Goal: Task Accomplishment & Management: Manage account settings

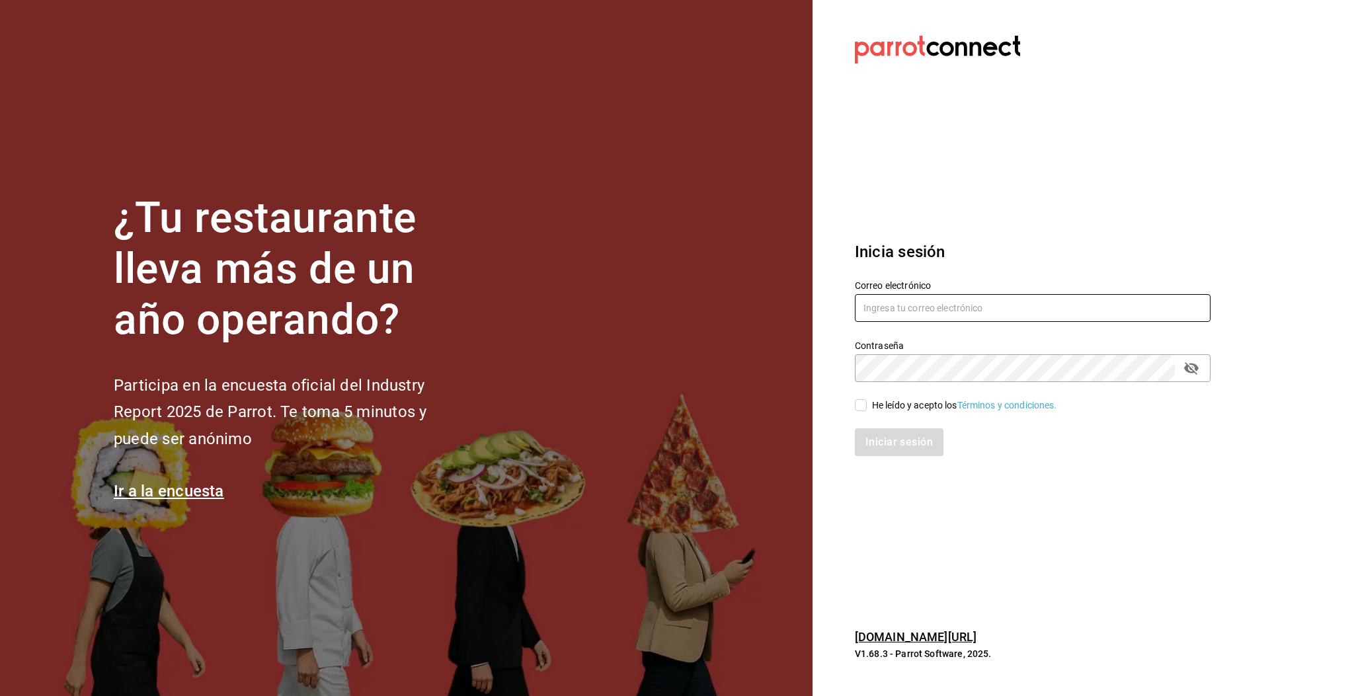
click at [1010, 305] on input "text" at bounding box center [1033, 308] width 356 height 28
type input "[EMAIL_ADDRESS][DOMAIN_NAME]"
click at [863, 404] on input "He leído y acepto los Términos y condiciones." at bounding box center [861, 405] width 12 height 12
checkbox input "true"
click at [884, 443] on button "Iniciar sesión" at bounding box center [900, 442] width 90 height 28
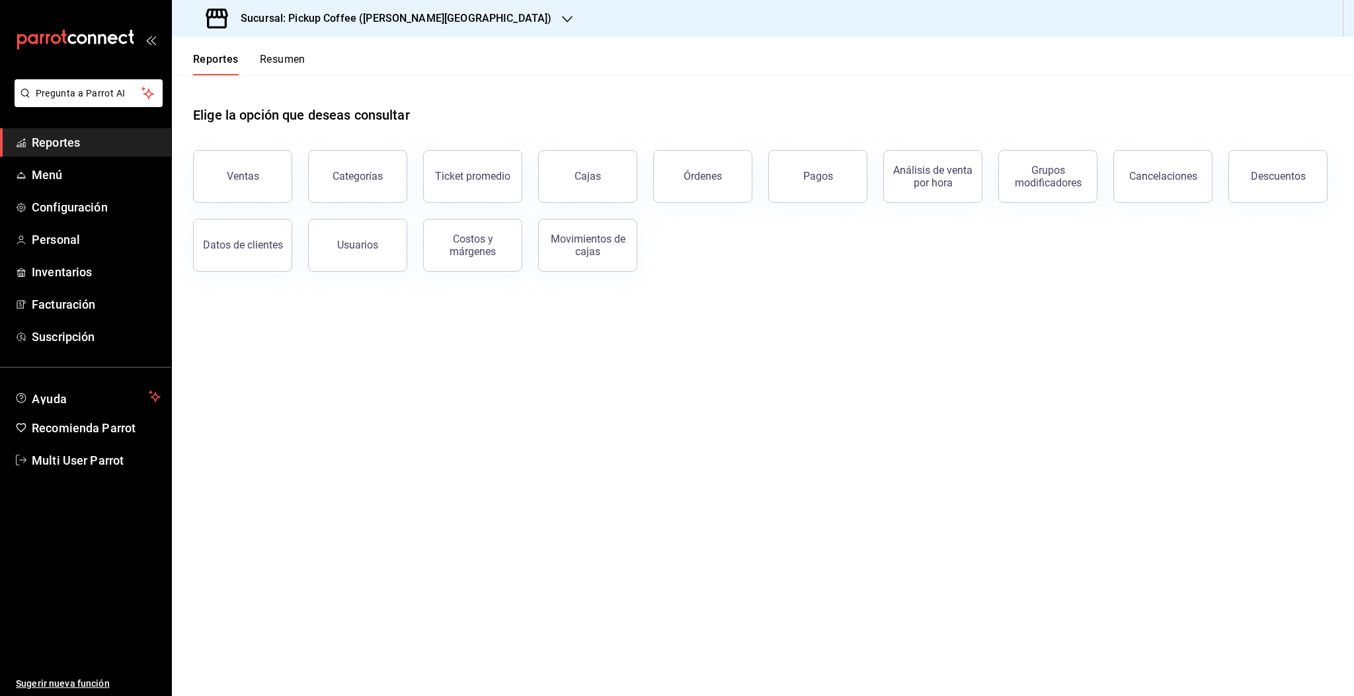
click at [274, 63] on button "Resumen" at bounding box center [283, 64] width 46 height 22
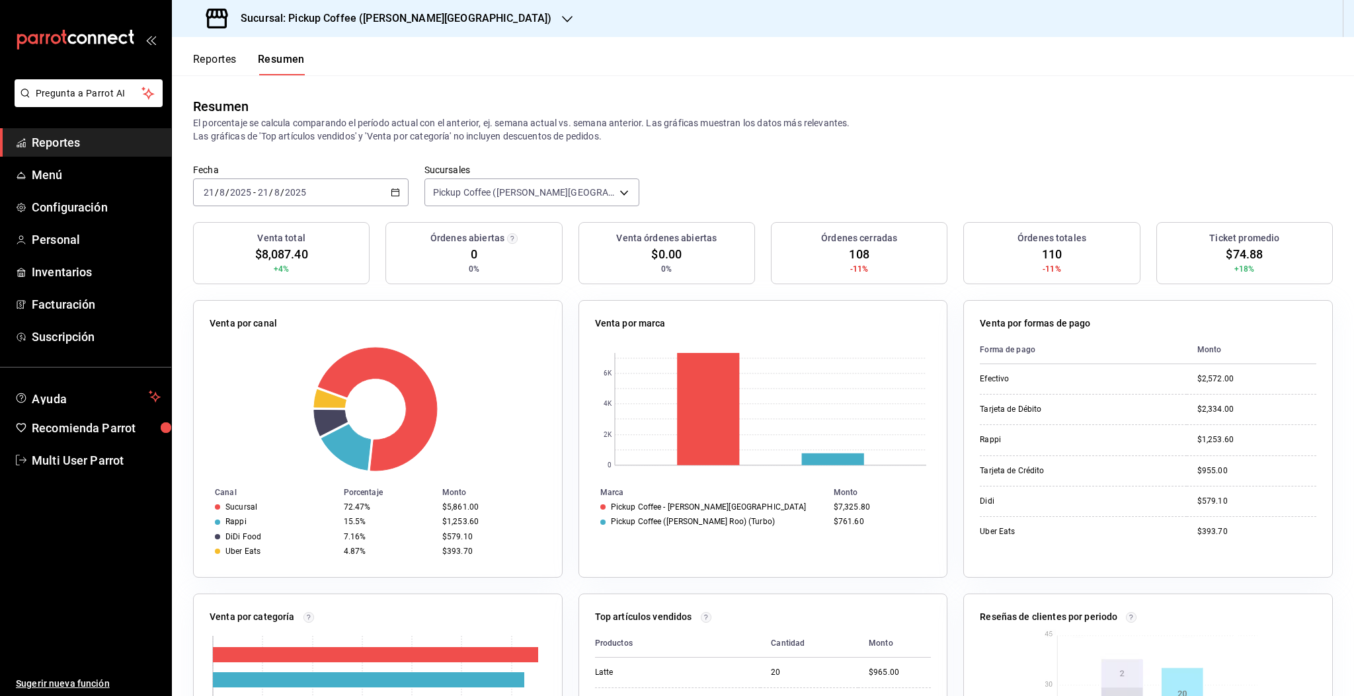
click at [374, 24] on h3 "Sucursal: Pickup Coffee ([PERSON_NAME][GEOGRAPHIC_DATA])" at bounding box center [390, 19] width 321 height 16
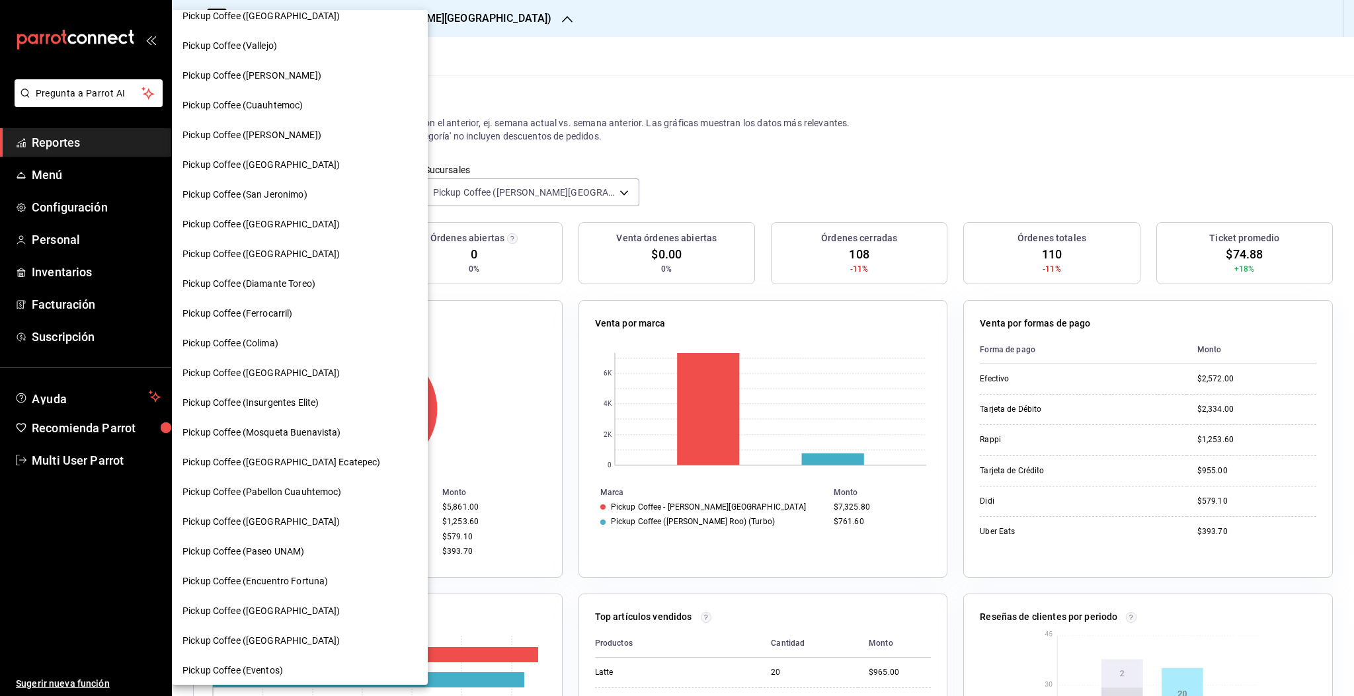
scroll to position [465, 0]
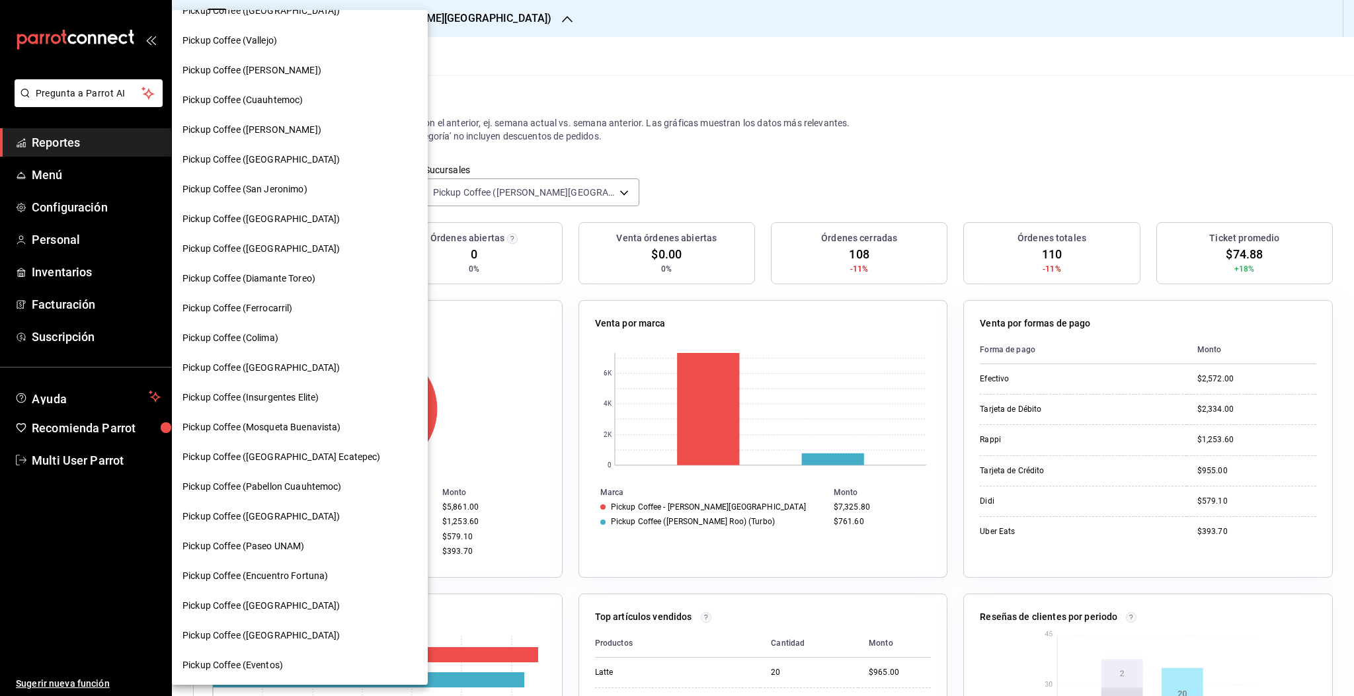
click at [297, 457] on span "Pickup Coffee ([GEOGRAPHIC_DATA] Ecatepec)" at bounding box center [281, 457] width 198 height 14
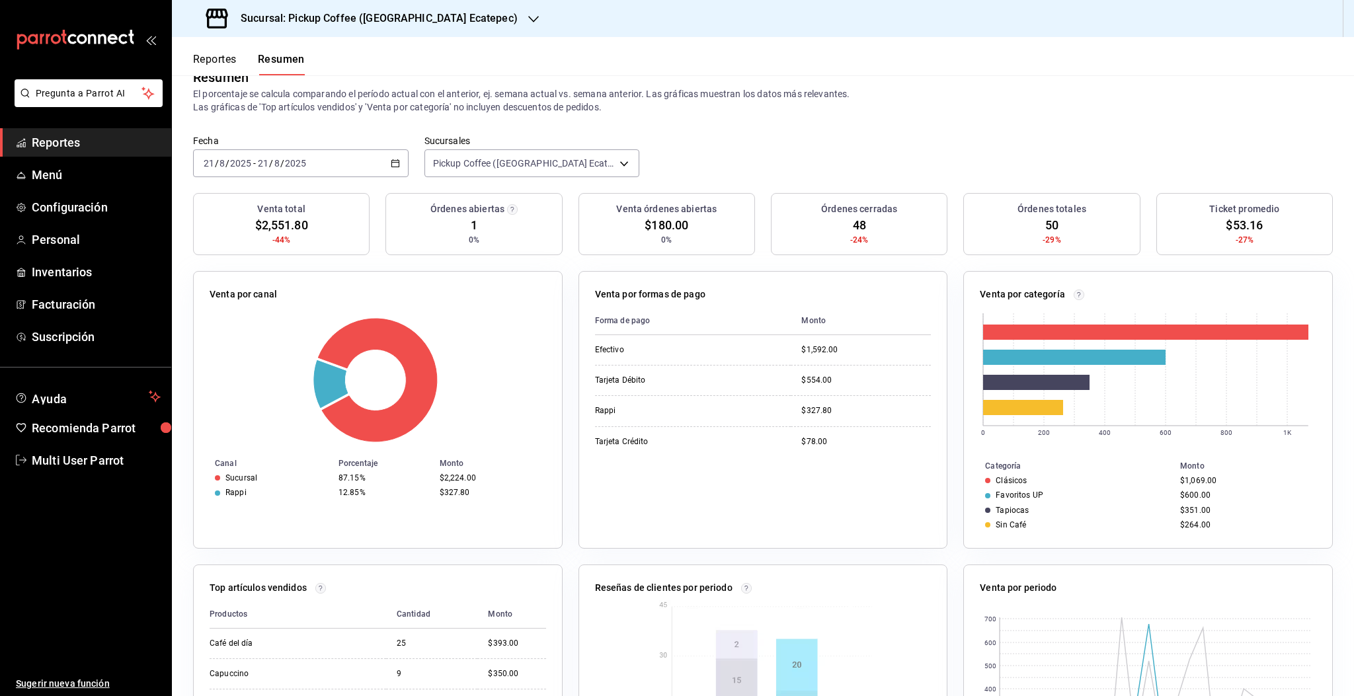
scroll to position [27, 0]
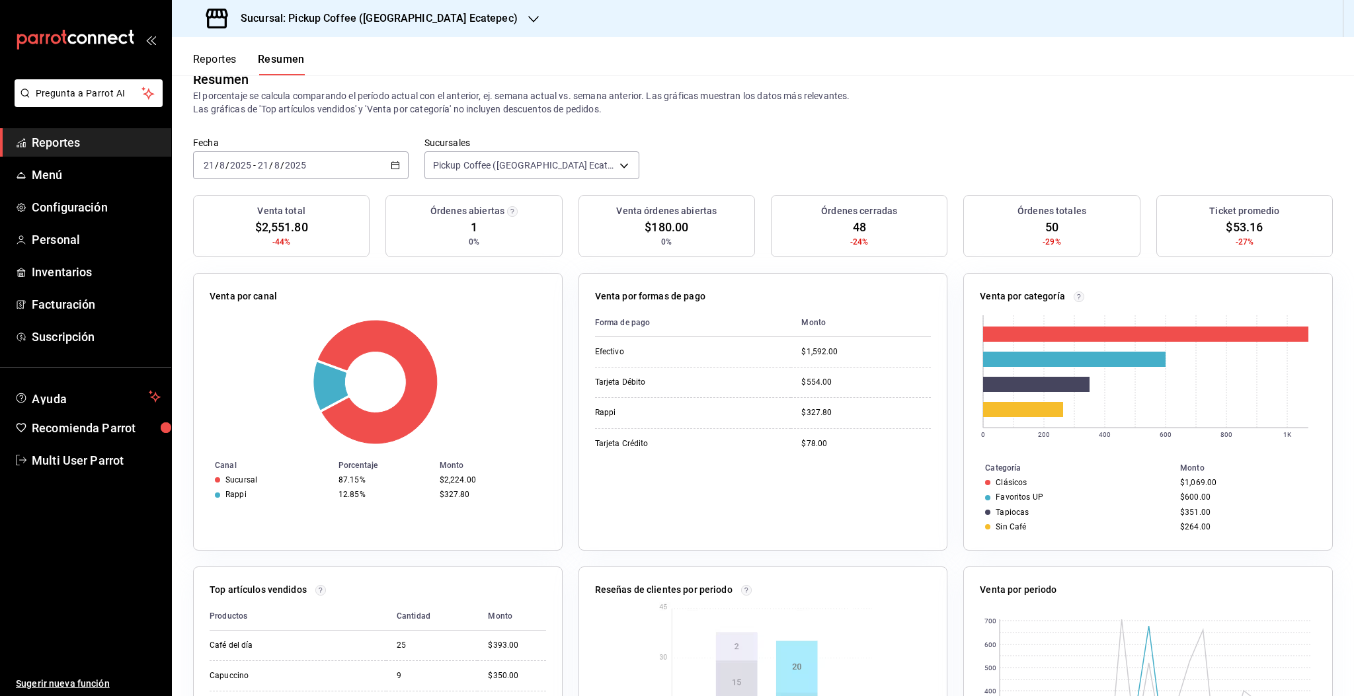
click at [407, 17] on h3 "Sucursal: Pickup Coffee ([GEOGRAPHIC_DATA] Ecatepec)" at bounding box center [374, 19] width 288 height 16
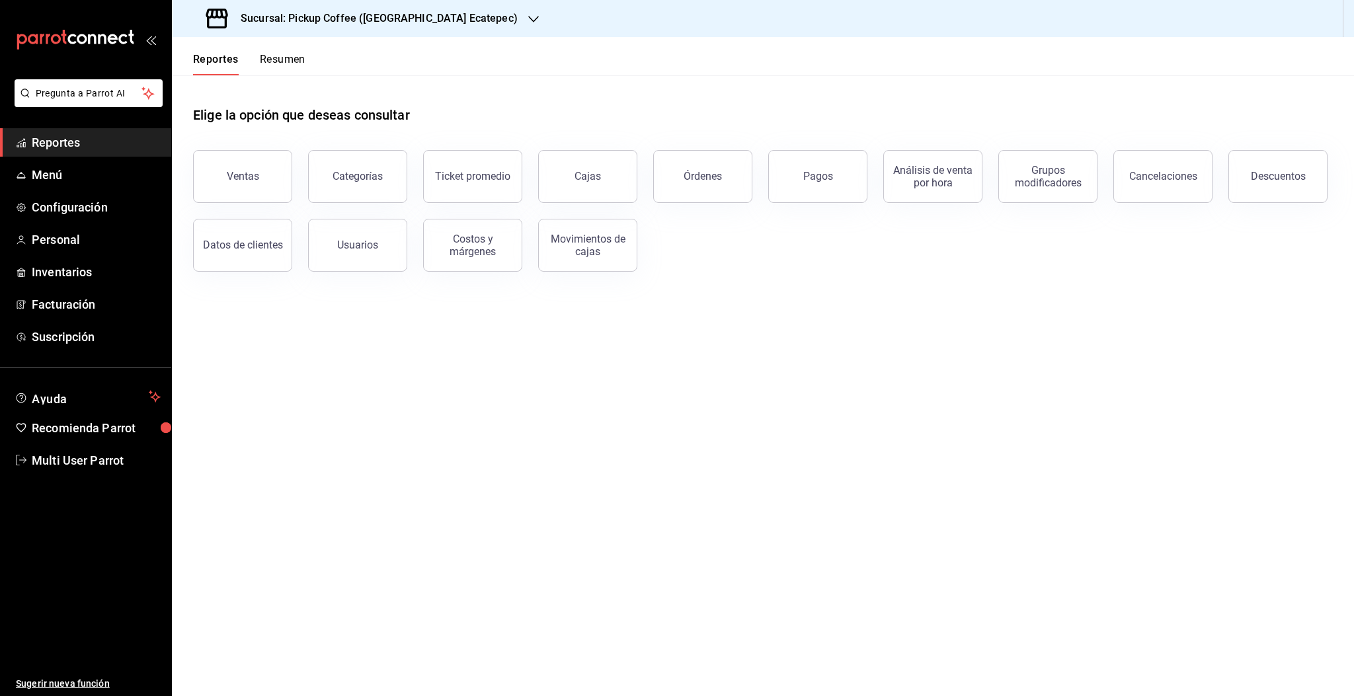
click at [280, 61] on button "Resumen" at bounding box center [283, 64] width 46 height 22
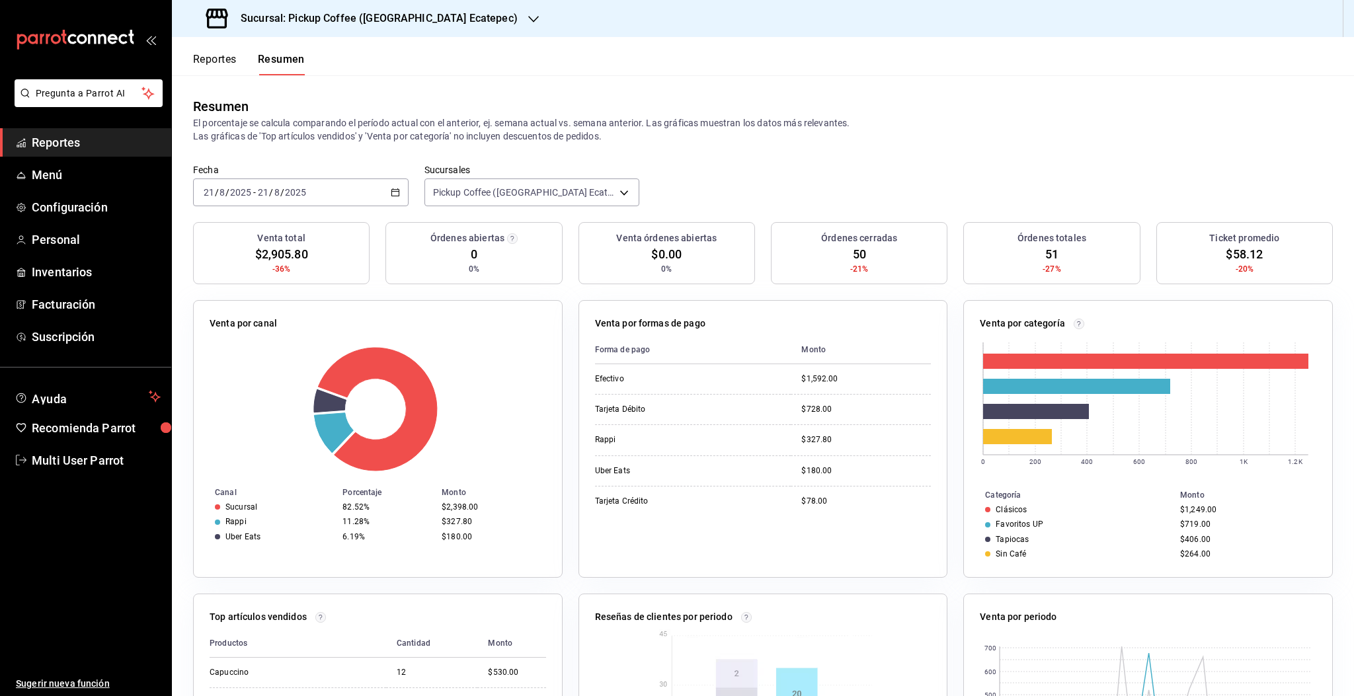
click at [528, 17] on icon "button" at bounding box center [533, 19] width 11 height 11
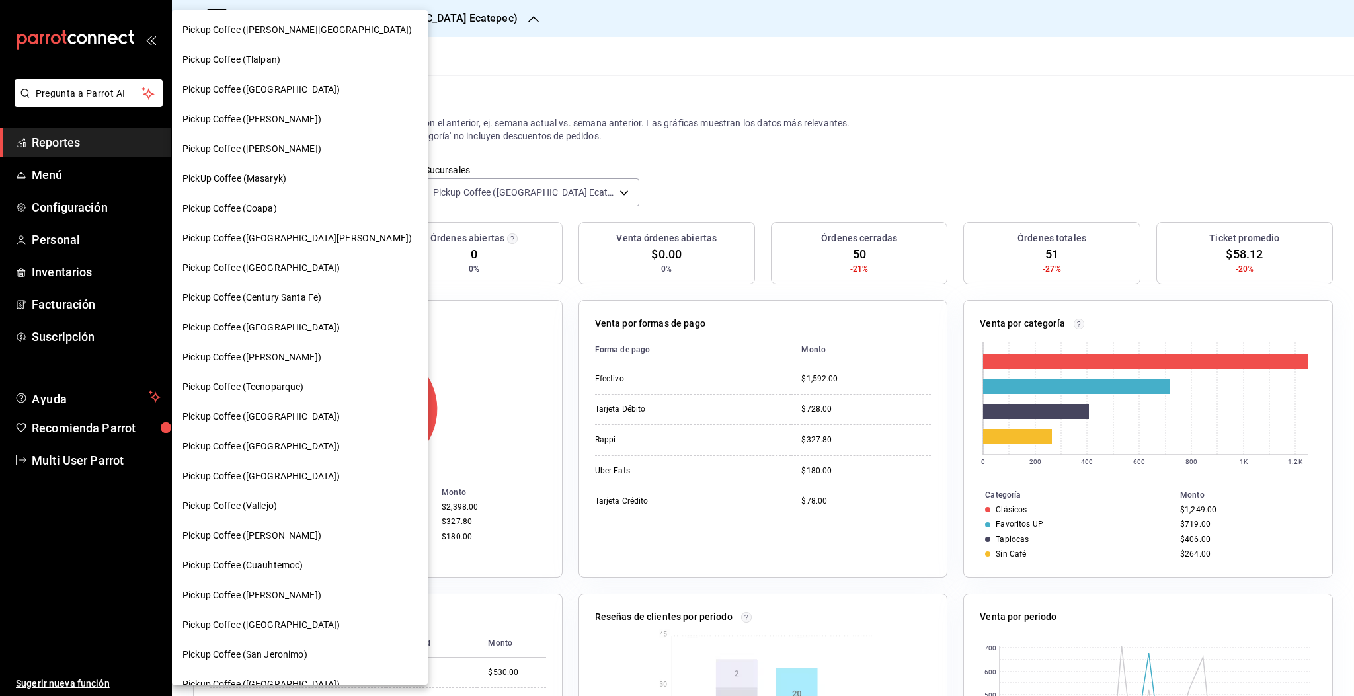
drag, startPoint x: 368, startPoint y: 235, endPoint x: 373, endPoint y: 348, distance: 113.8
click at [373, 348] on div "Pickup Coffee (Quintana Roo) Pickup Coffee (Tlalpan) Pickup Coffee (Santa Fe) P…" at bounding box center [300, 347] width 256 height 675
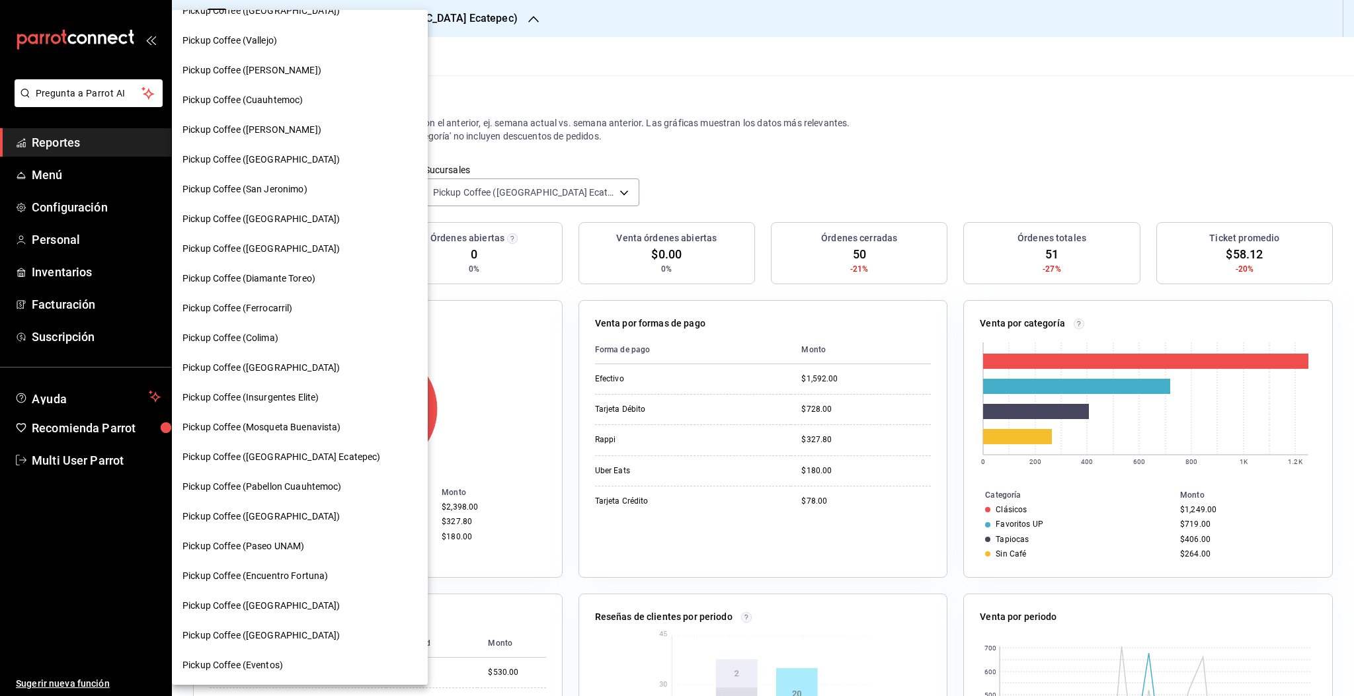
scroll to position [411, 0]
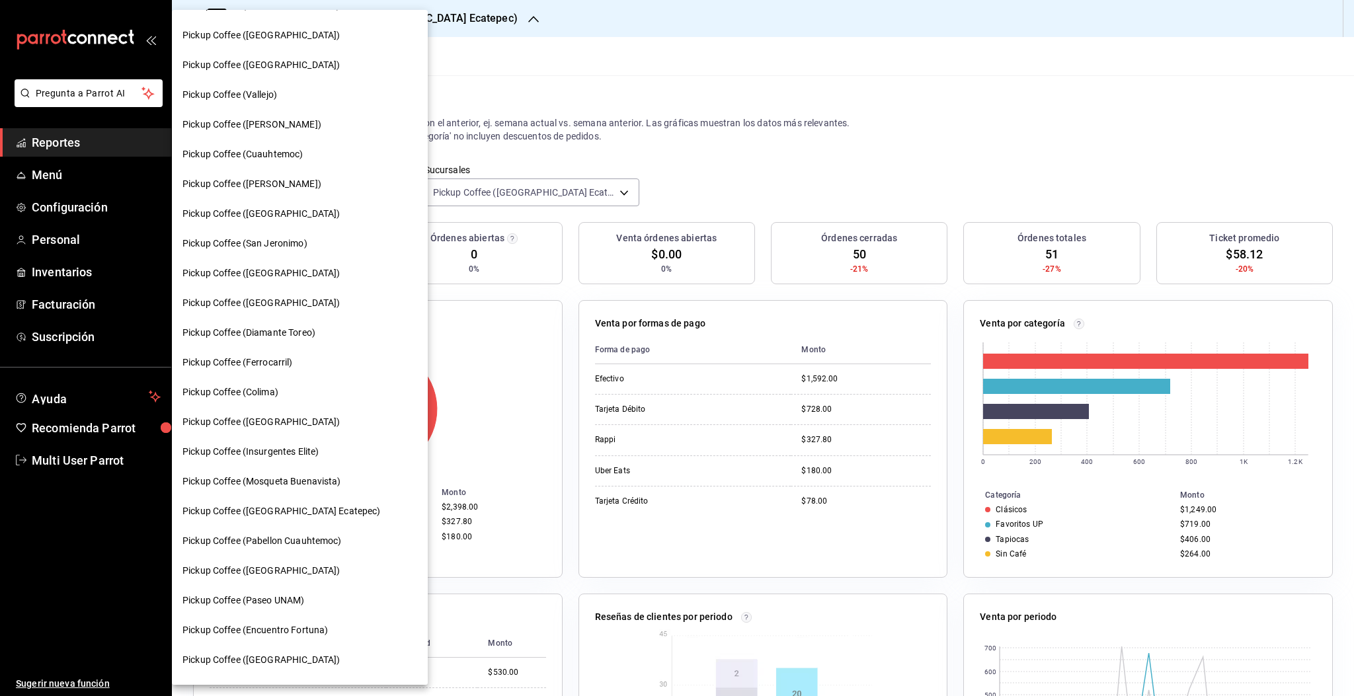
click at [247, 191] on div "Pickup Coffee ([PERSON_NAME])" at bounding box center [300, 184] width 256 height 30
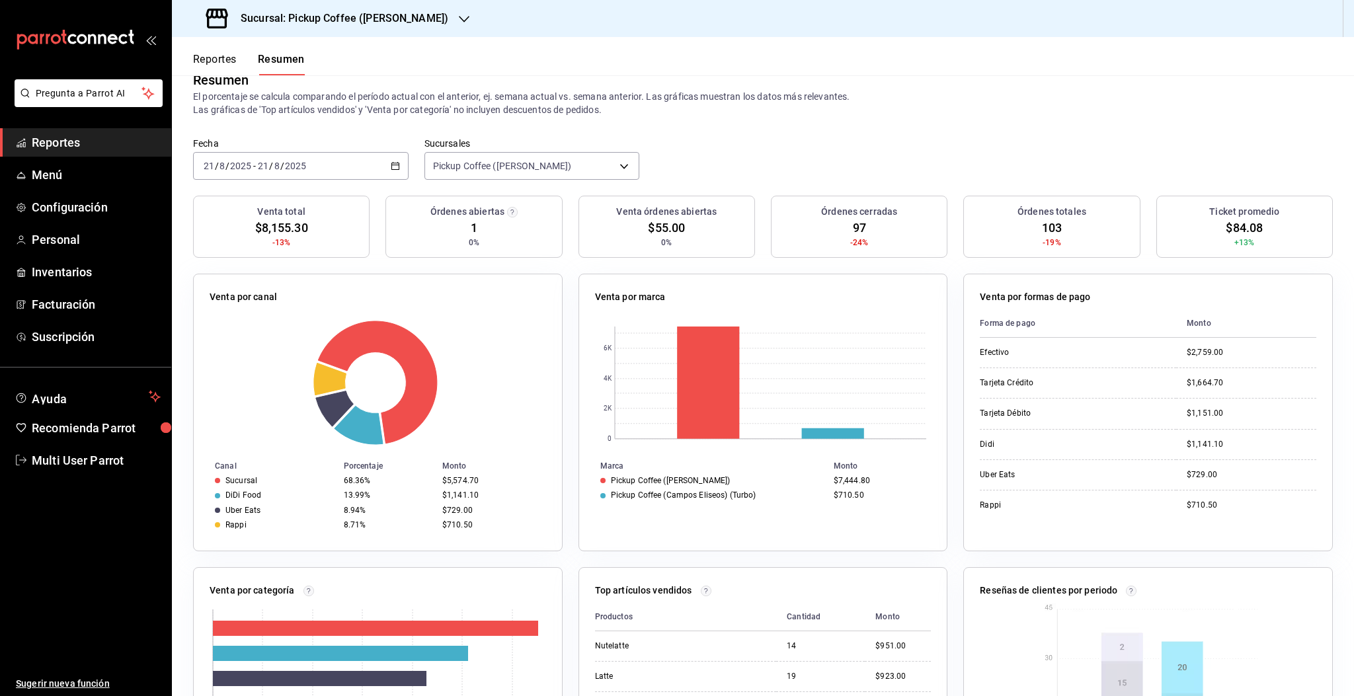
scroll to position [0, 0]
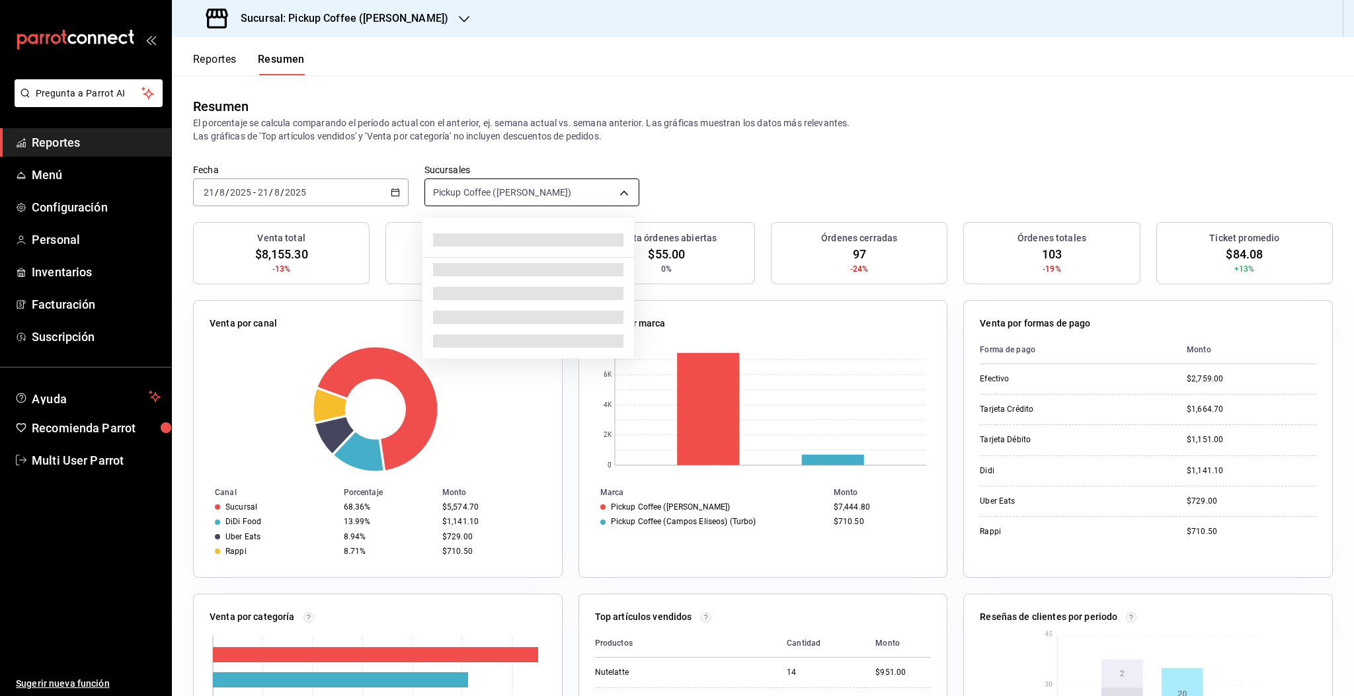
click at [536, 201] on body "Pregunta a Parrot AI Reportes Menú Configuración Personal Inventarios Facturaci…" at bounding box center [677, 348] width 1354 height 696
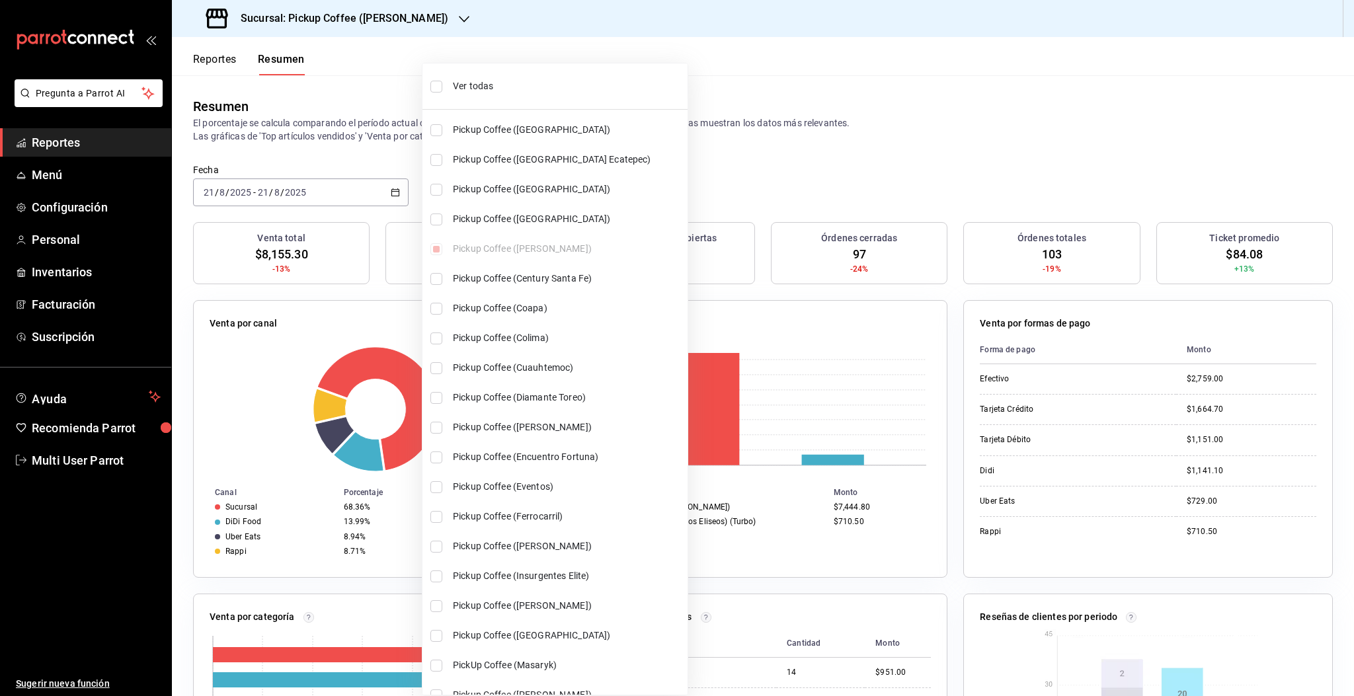
click at [437, 83] on input "checkbox" at bounding box center [436, 87] width 12 height 12
checkbox input "true"
type input "[object Object],[object Object],[object Object],[object Object],[object Object]…"
checkbox input "true"
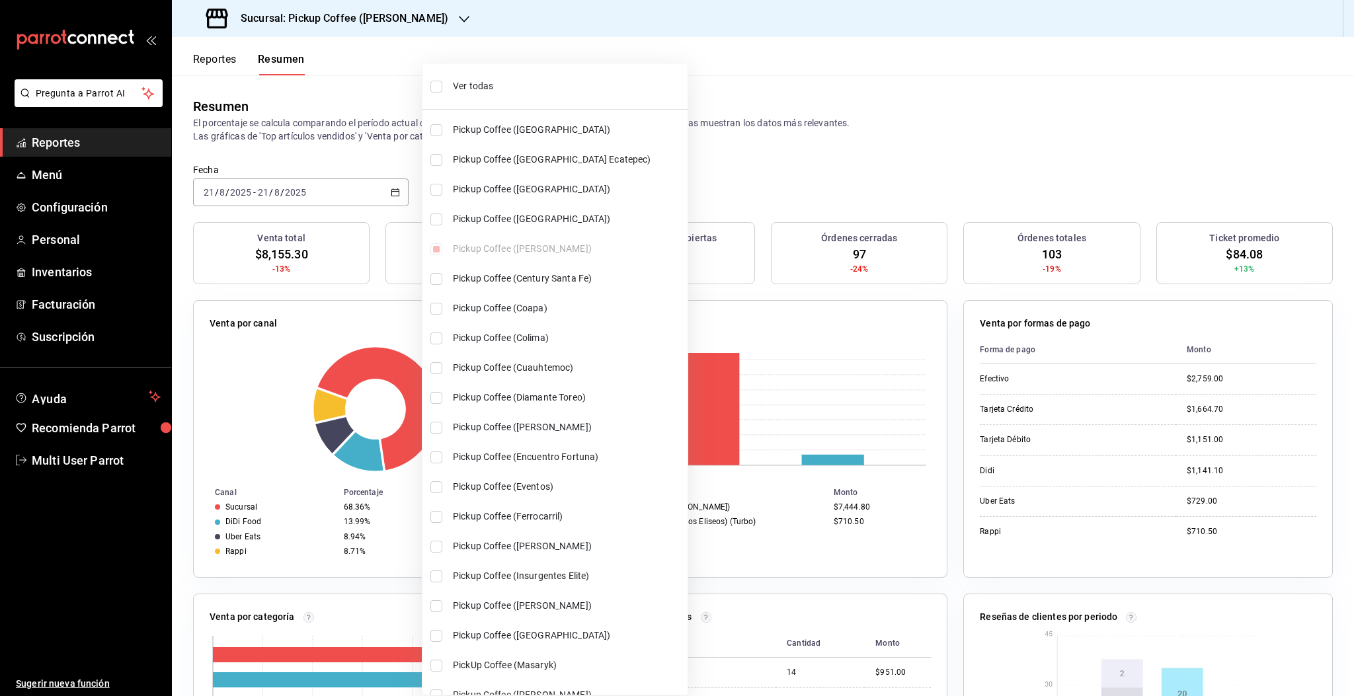
checkbox input "true"
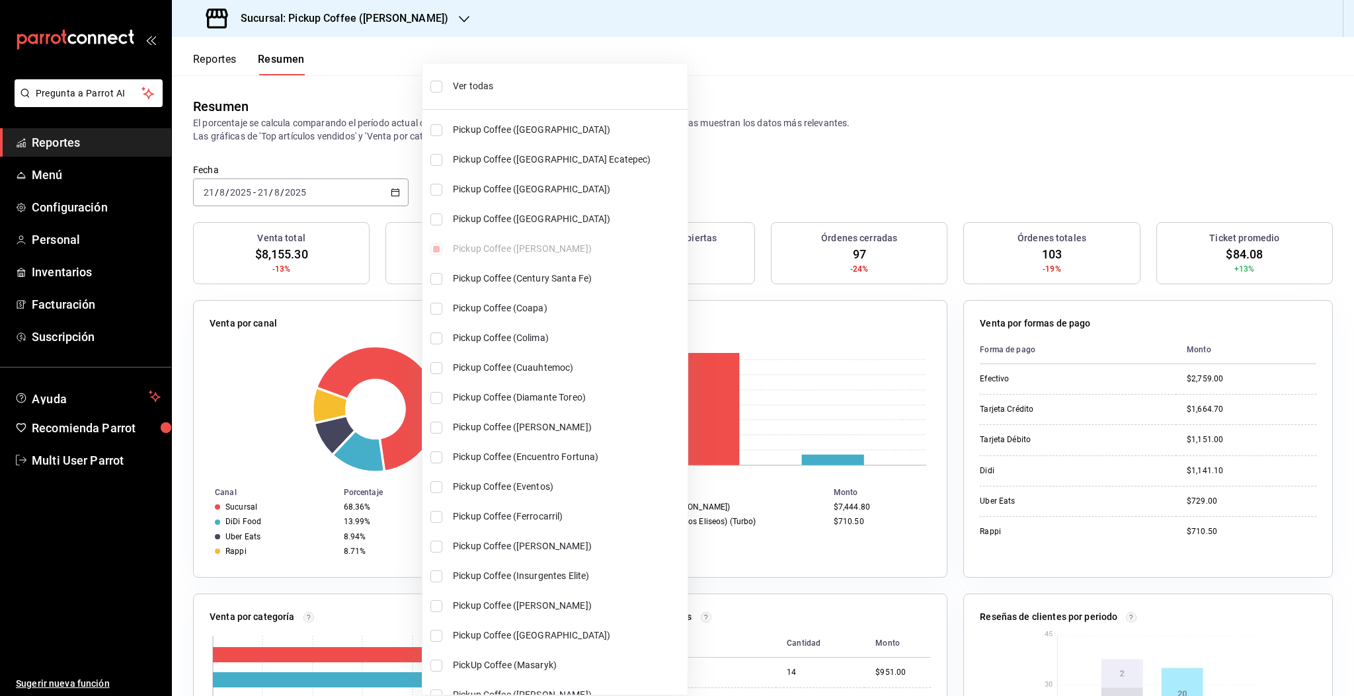
checkbox input "true"
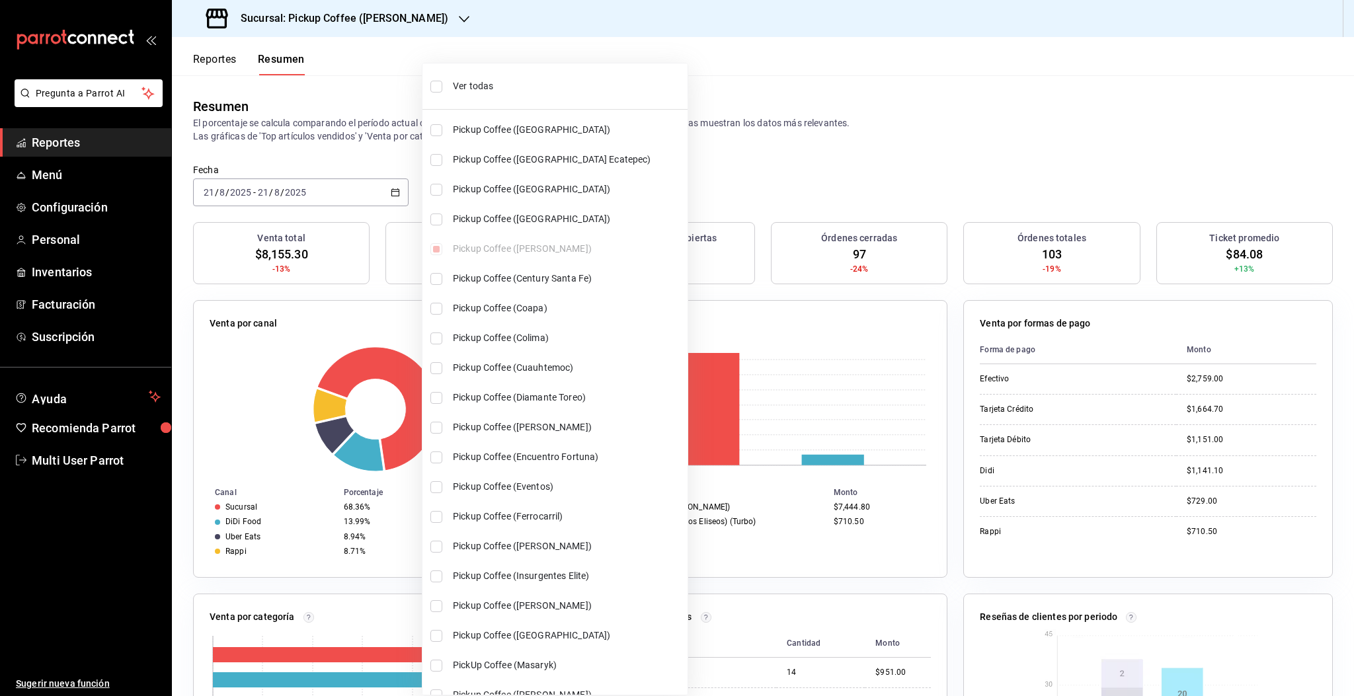
checkbox input "true"
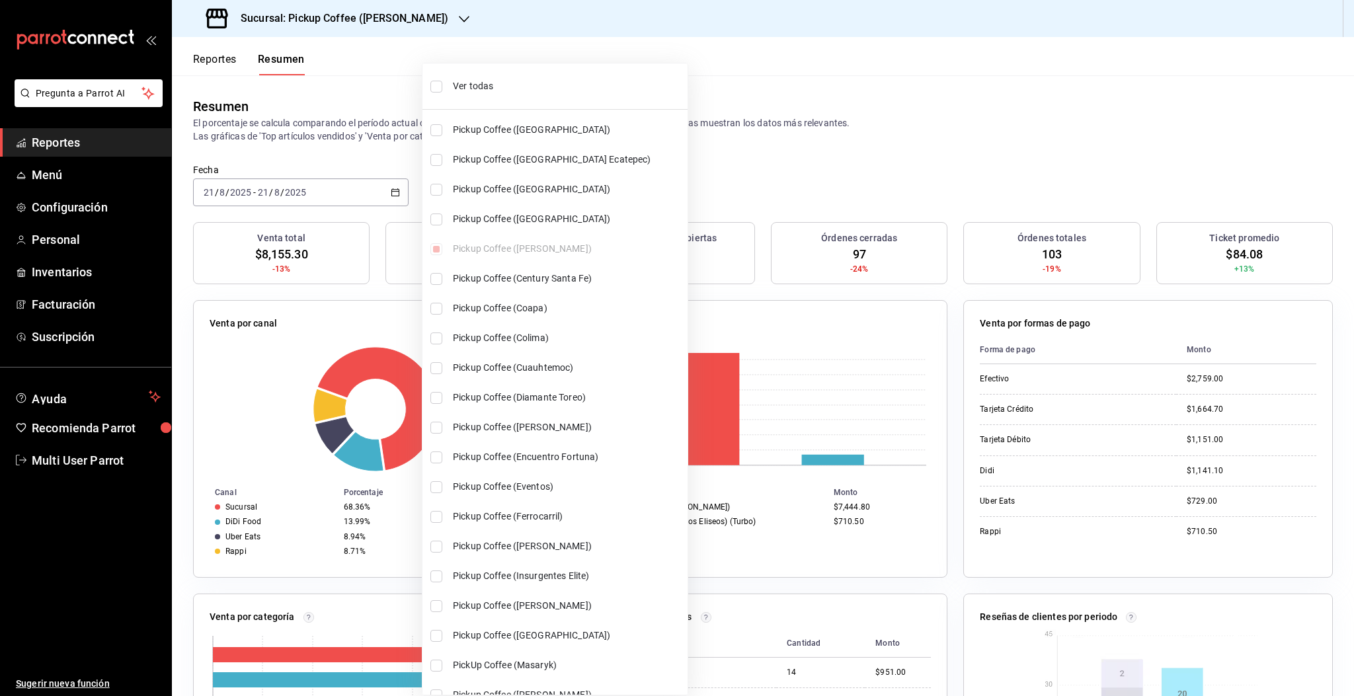
checkbox input "true"
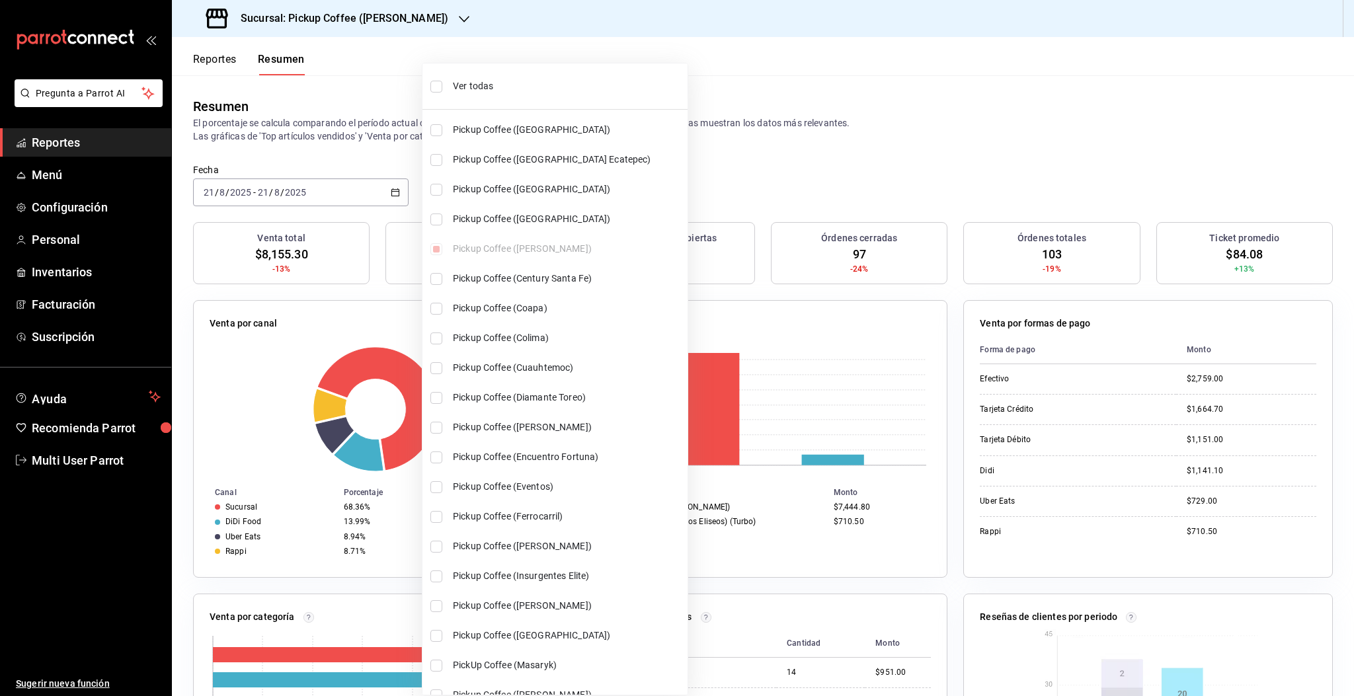
checkbox input "true"
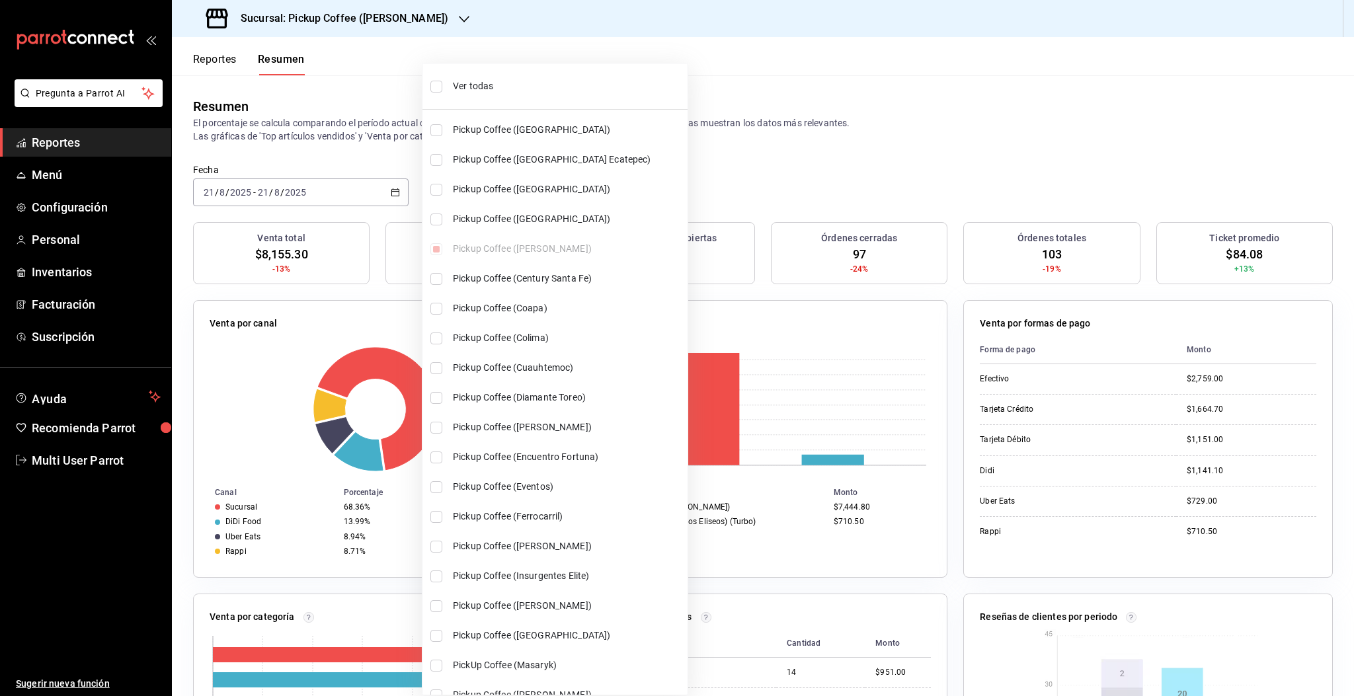
checkbox input "true"
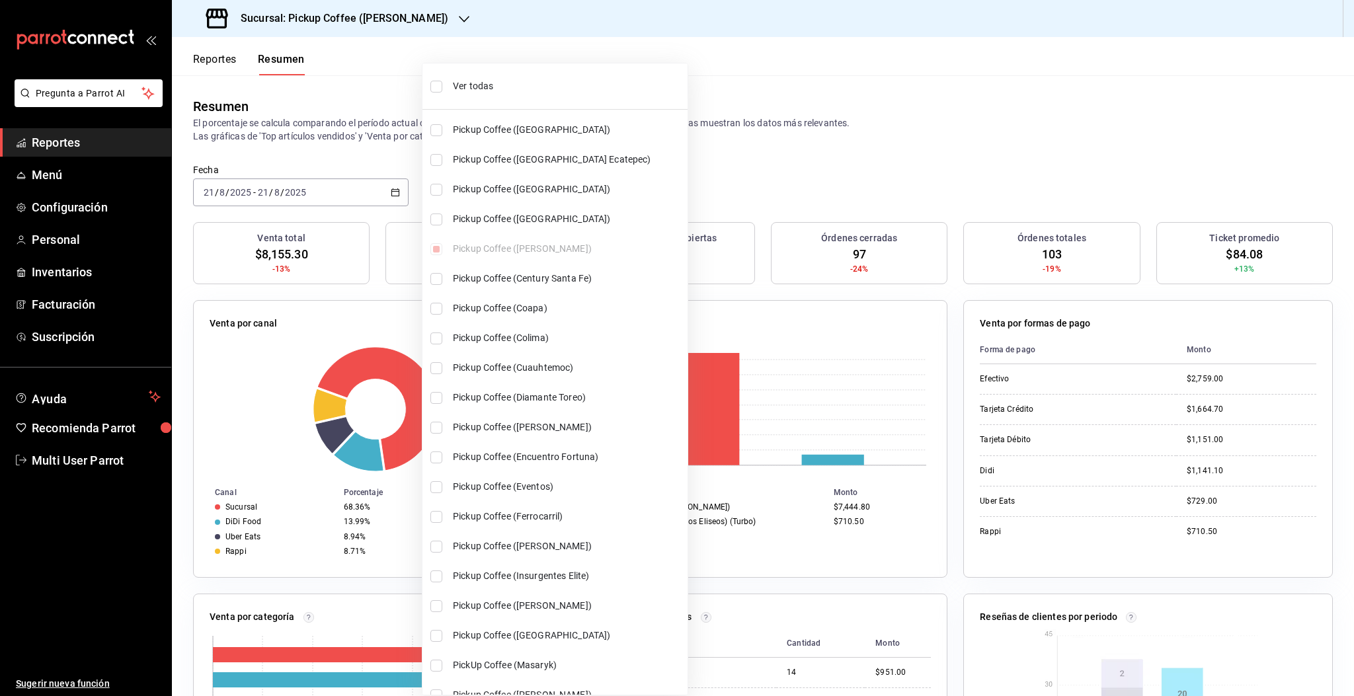
checkbox input "true"
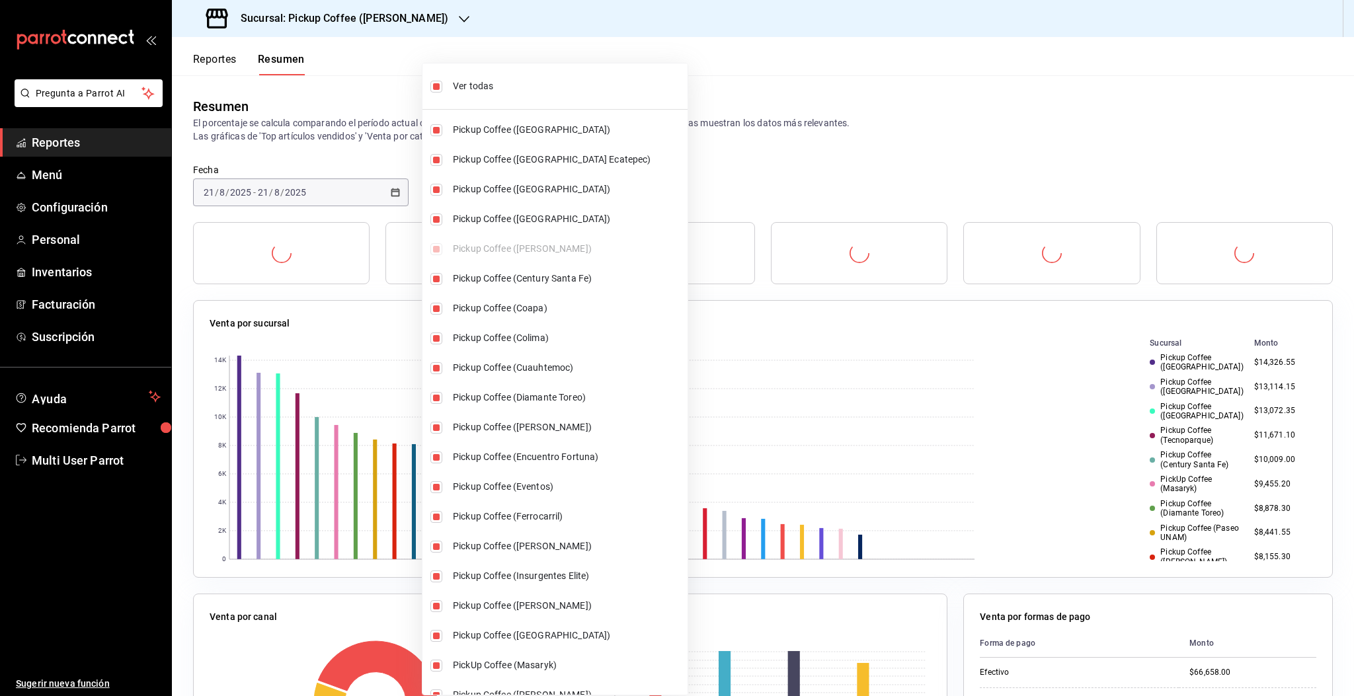
click at [780, 184] on div at bounding box center [677, 348] width 1354 height 696
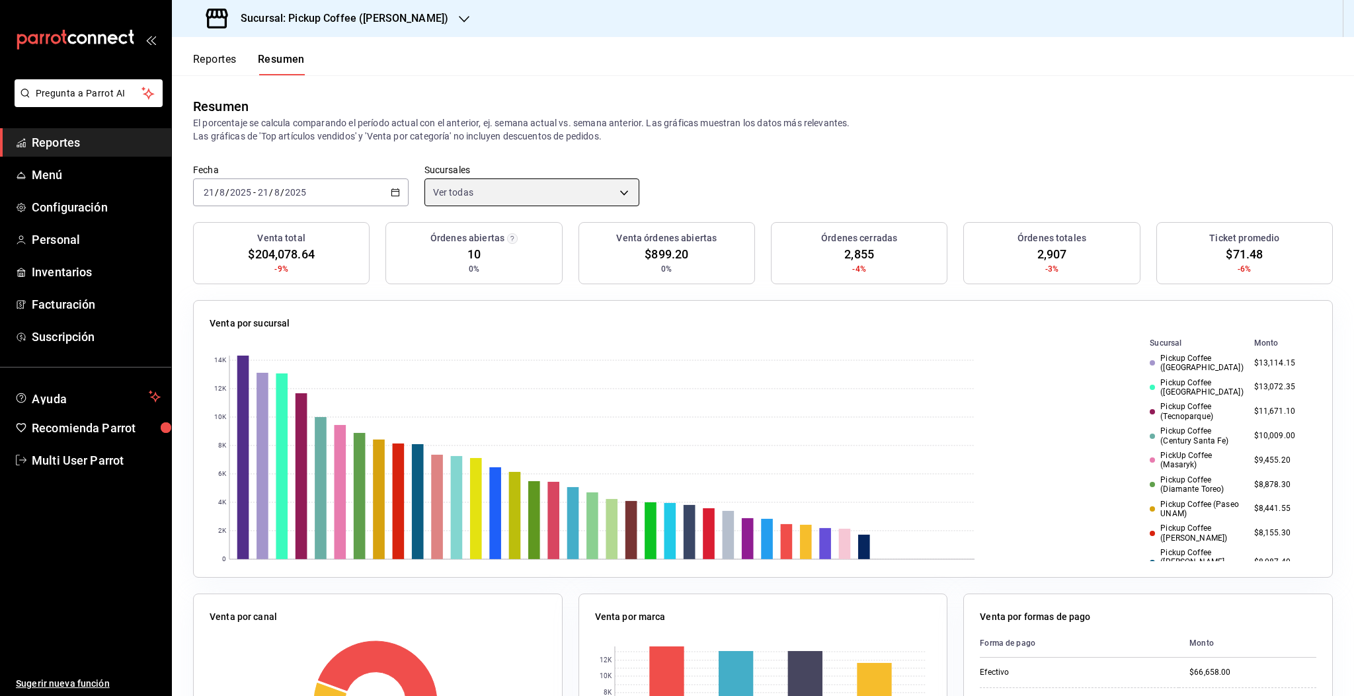
scroll to position [41, 0]
